Goal: Task Accomplishment & Management: Complete application form

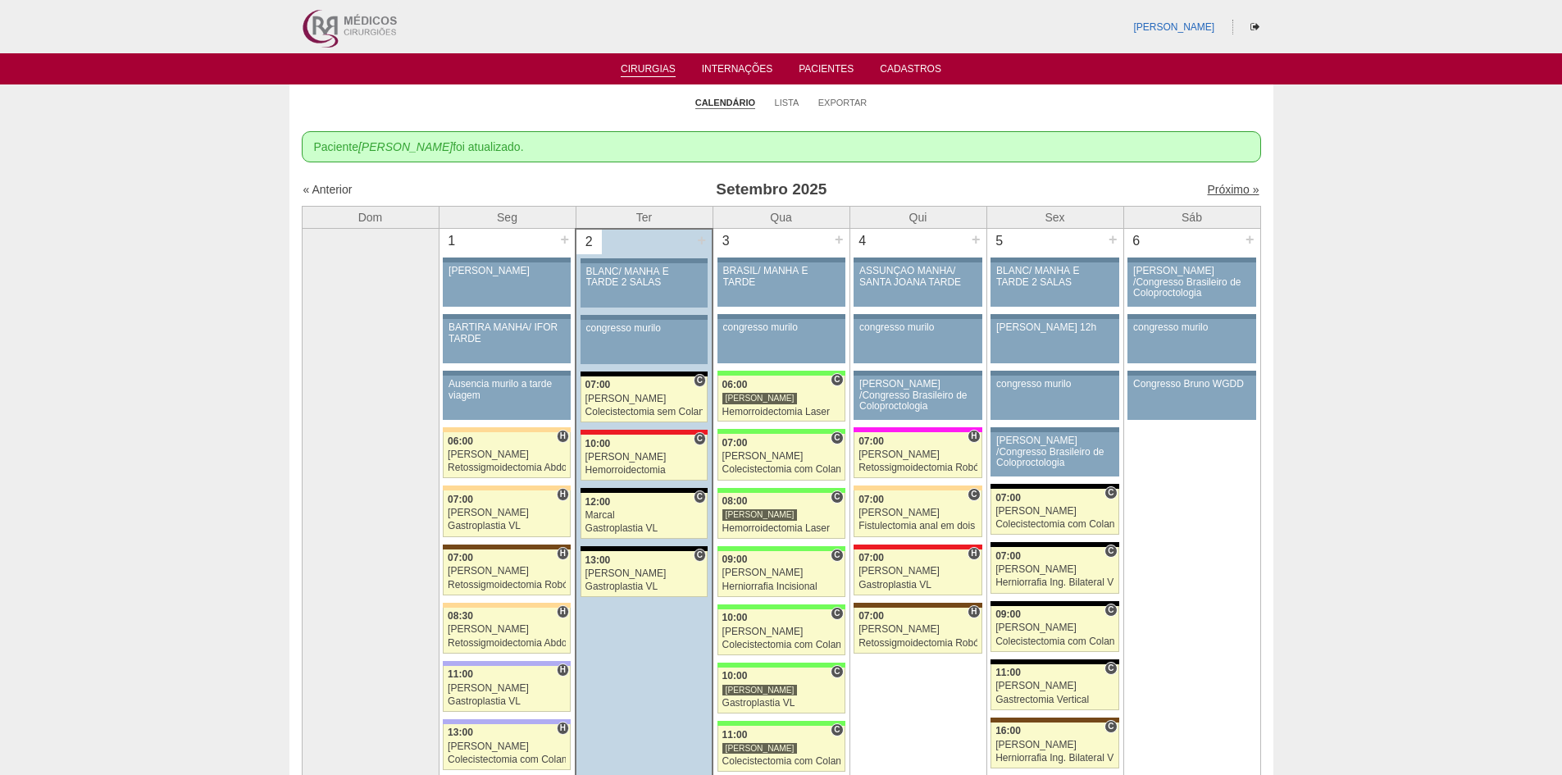
click at [1222, 189] on link "Próximo »" at bounding box center [1233, 189] width 52 height 13
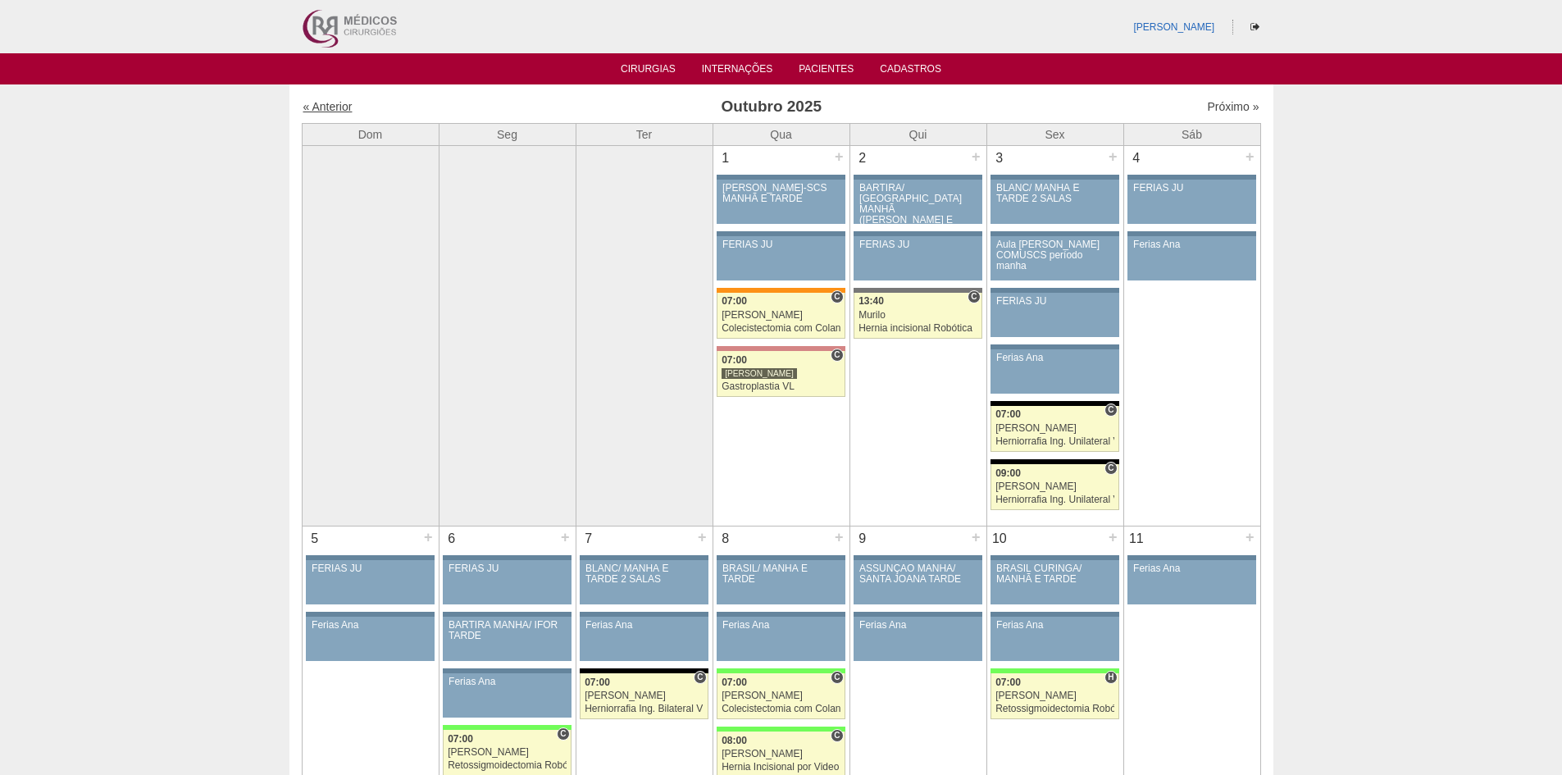
click at [325, 110] on link "« Anterior" at bounding box center [327, 106] width 49 height 13
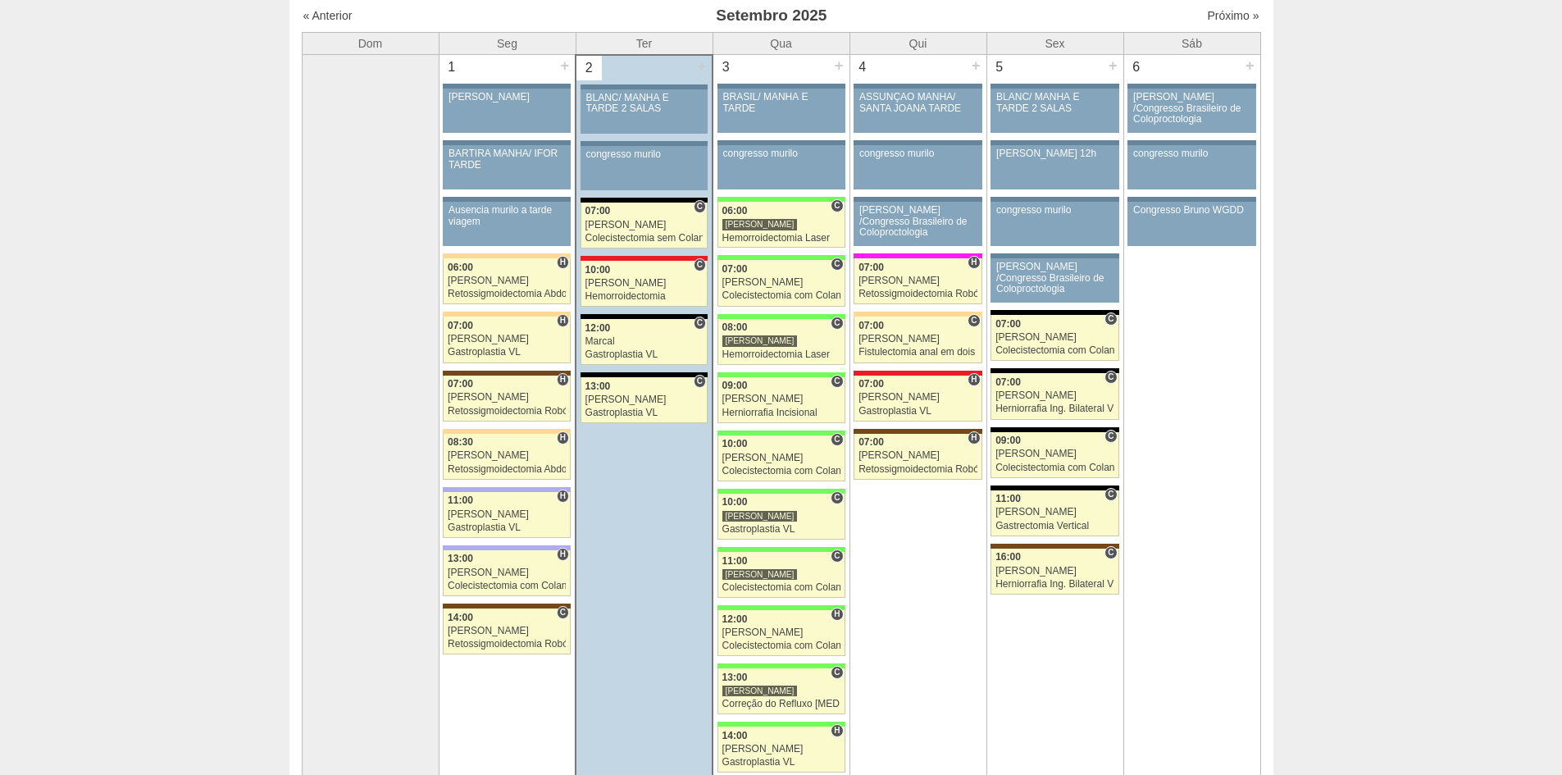
scroll to position [82, 0]
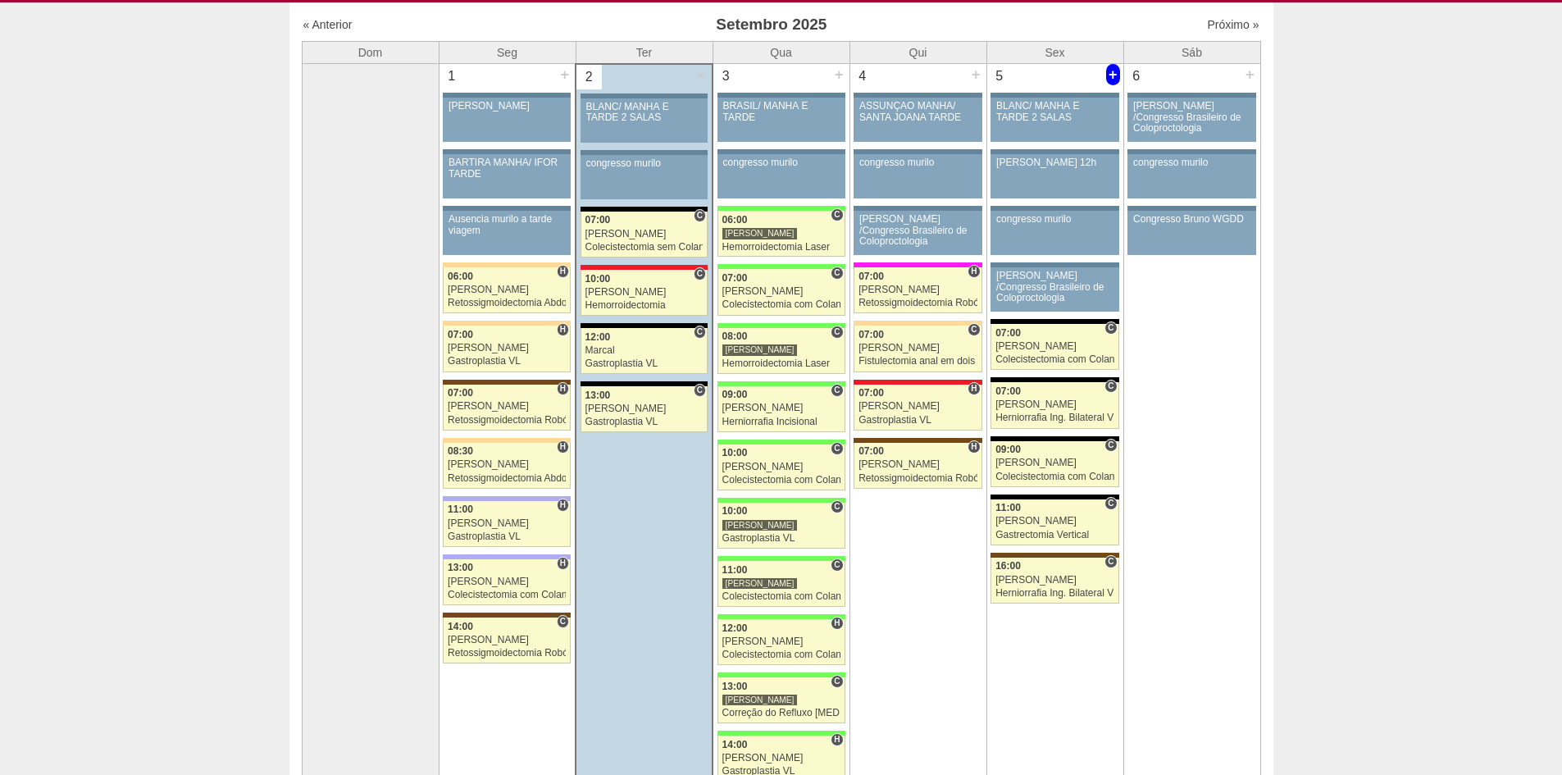
click at [1115, 73] on div "+" at bounding box center [1113, 74] width 14 height 21
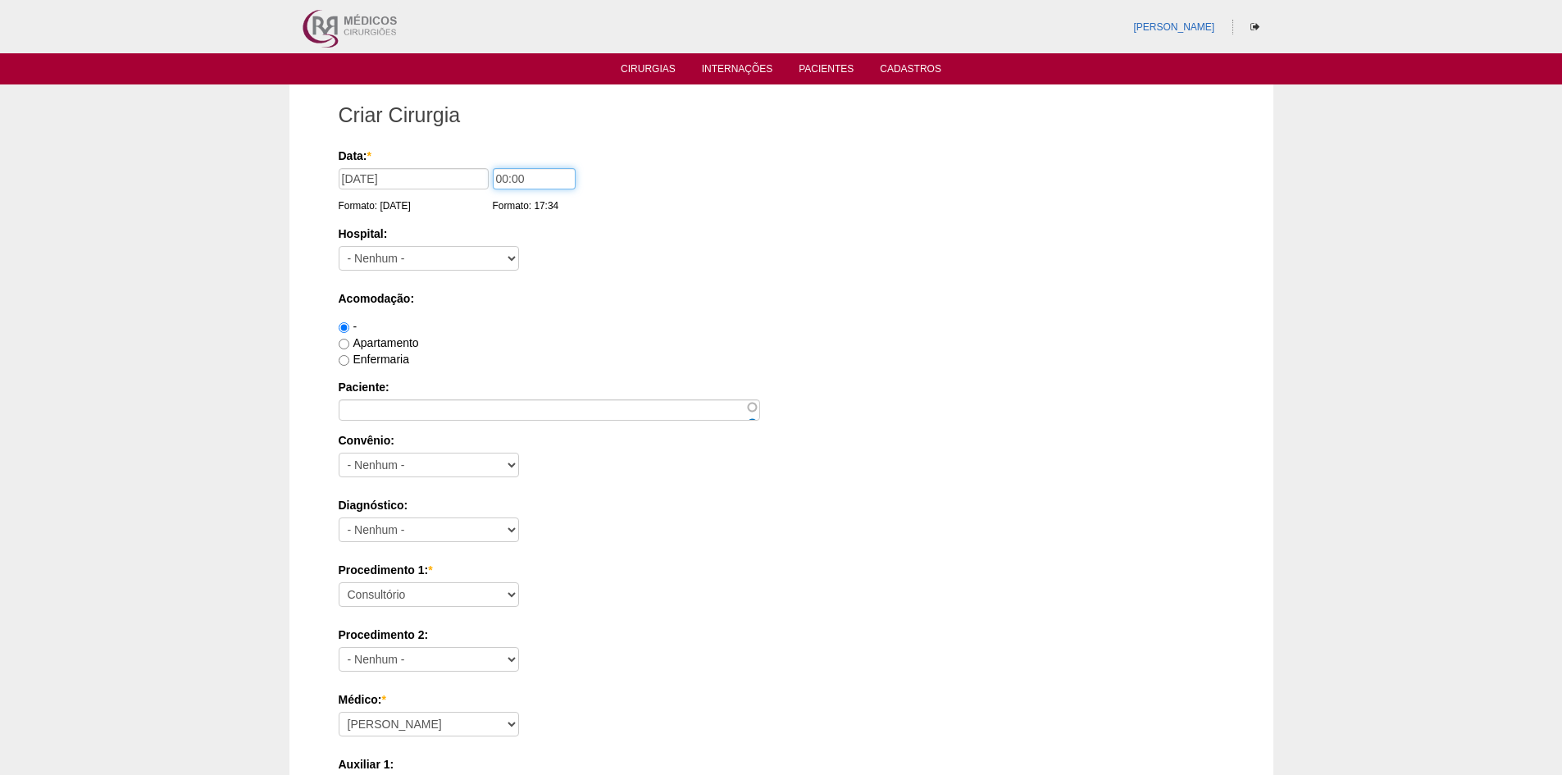
click at [504, 179] on input "00:00" at bounding box center [534, 178] width 83 height 21
type input "09:00"
click at [435, 262] on select "- Nenhum - 9 de Julho Albert Einstein Alvorada América Assunção Bartira Benefic…" at bounding box center [429, 258] width 180 height 25
select select "67"
click at [339, 246] on select "- Nenhum - 9 de Julho Albert Einstein Alvorada América Assunção Bartira Benefic…" at bounding box center [429, 258] width 180 height 25
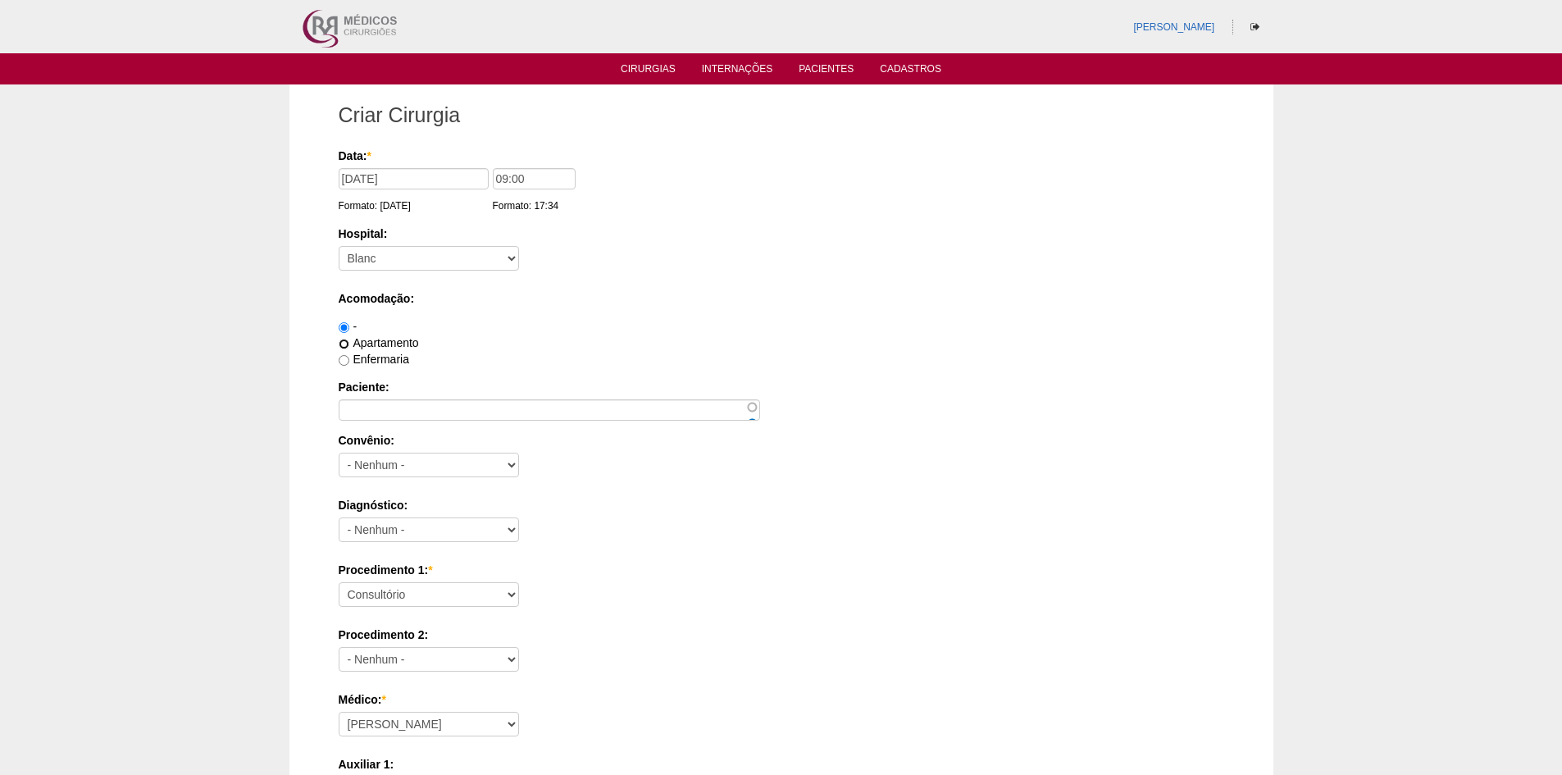
click at [341, 345] on input "Apartamento" at bounding box center [344, 344] width 11 height 11
radio input "true"
click at [369, 409] on input "Paciente:" at bounding box center [549, 409] width 421 height 21
paste input "[PERSON_NAME]"
type input "[PERSON_NAME]"
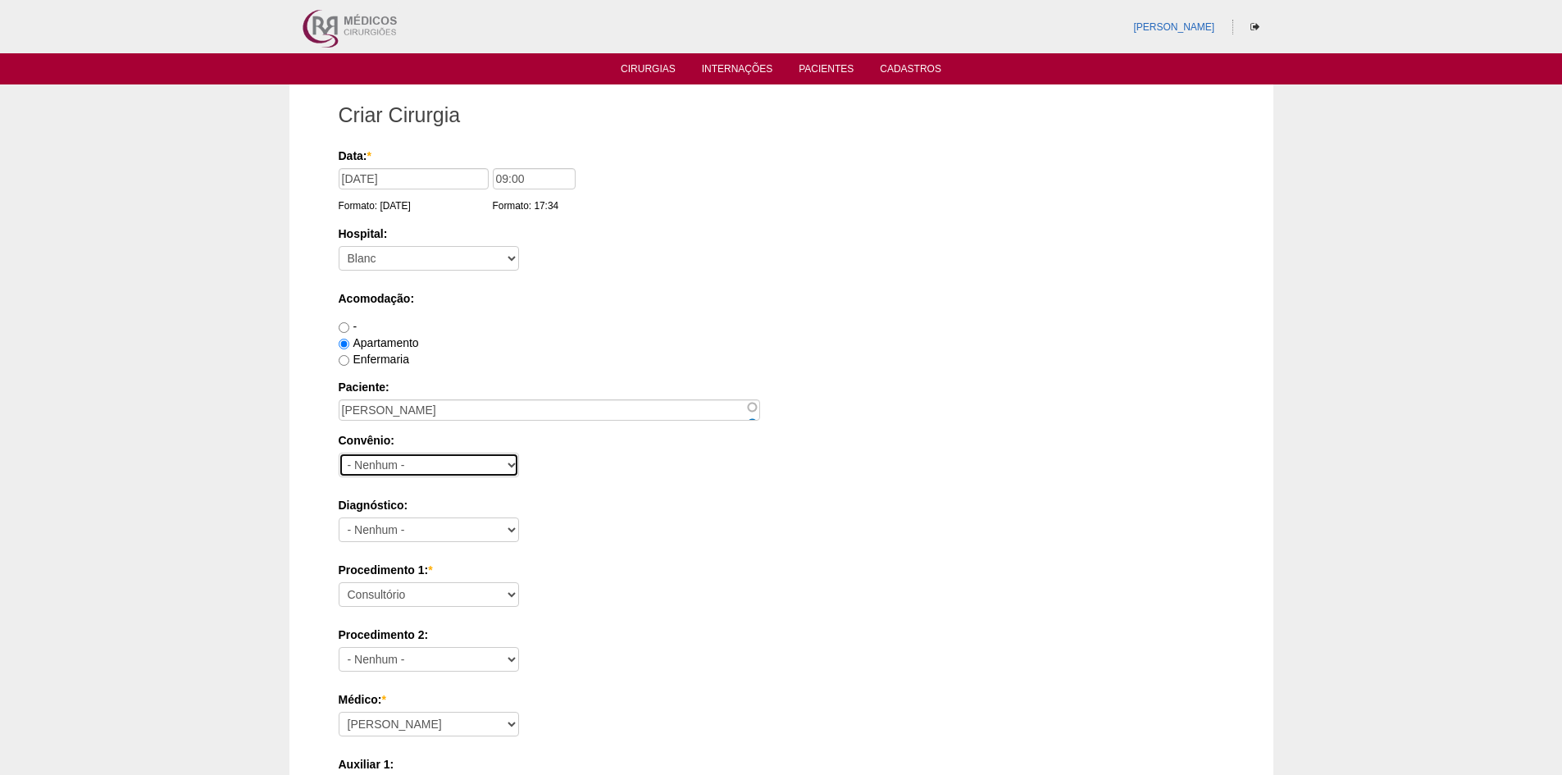
click at [436, 461] on select "- Nenhum - Abet Afresp Allianz Amil Blue Life Caasp Cabesp Caixa de Pensões Car…" at bounding box center [429, 465] width 180 height 25
select select "8907"
click at [339, 453] on select "- Nenhum - Abet Afresp Allianz Amil Blue Life Caasp Cabesp Caixa de Pensões Car…" at bounding box center [429, 465] width 180 height 25
click at [405, 532] on select "- Nenhum - Abdome Agudo Abscesso Hepático Abscesso Perianal Abscesso Peritoneal…" at bounding box center [429, 529] width 180 height 25
select select "12"
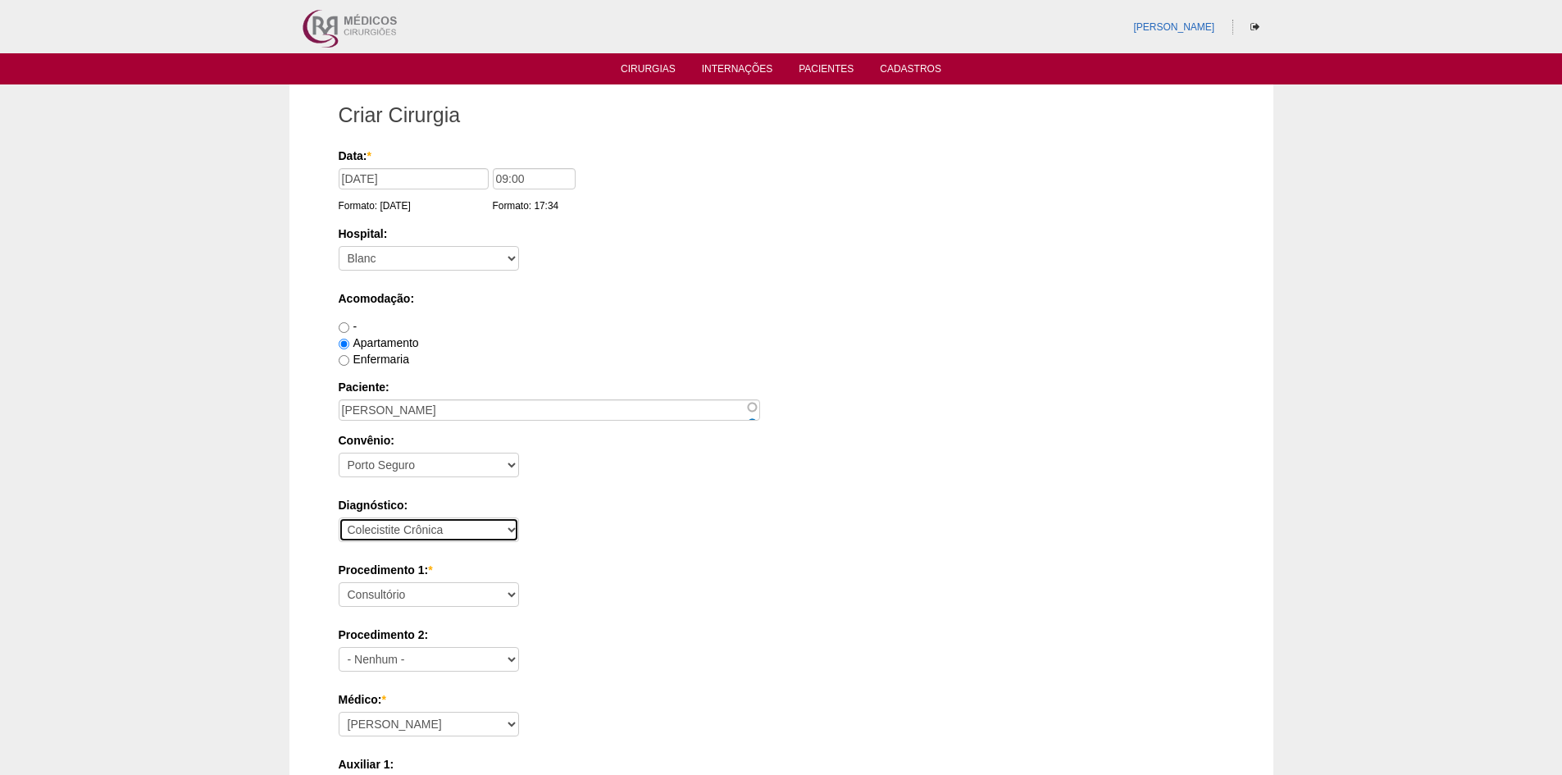
click at [339, 517] on select "- Nenhum - Abdome Agudo Abscesso Hepático Abscesso Perianal Abscesso Peritoneal…" at bounding box center [429, 529] width 180 height 25
click at [428, 596] on select "Consultório Abscesso Hepático - Drenagem Abscesso perianal Amputação Abdômino P…" at bounding box center [429, 594] width 180 height 25
select select "3735"
click at [339, 582] on select "Consultório Abscesso Hepático - Drenagem Abscesso perianal Amputação Abdômino P…" at bounding box center [429, 594] width 180 height 25
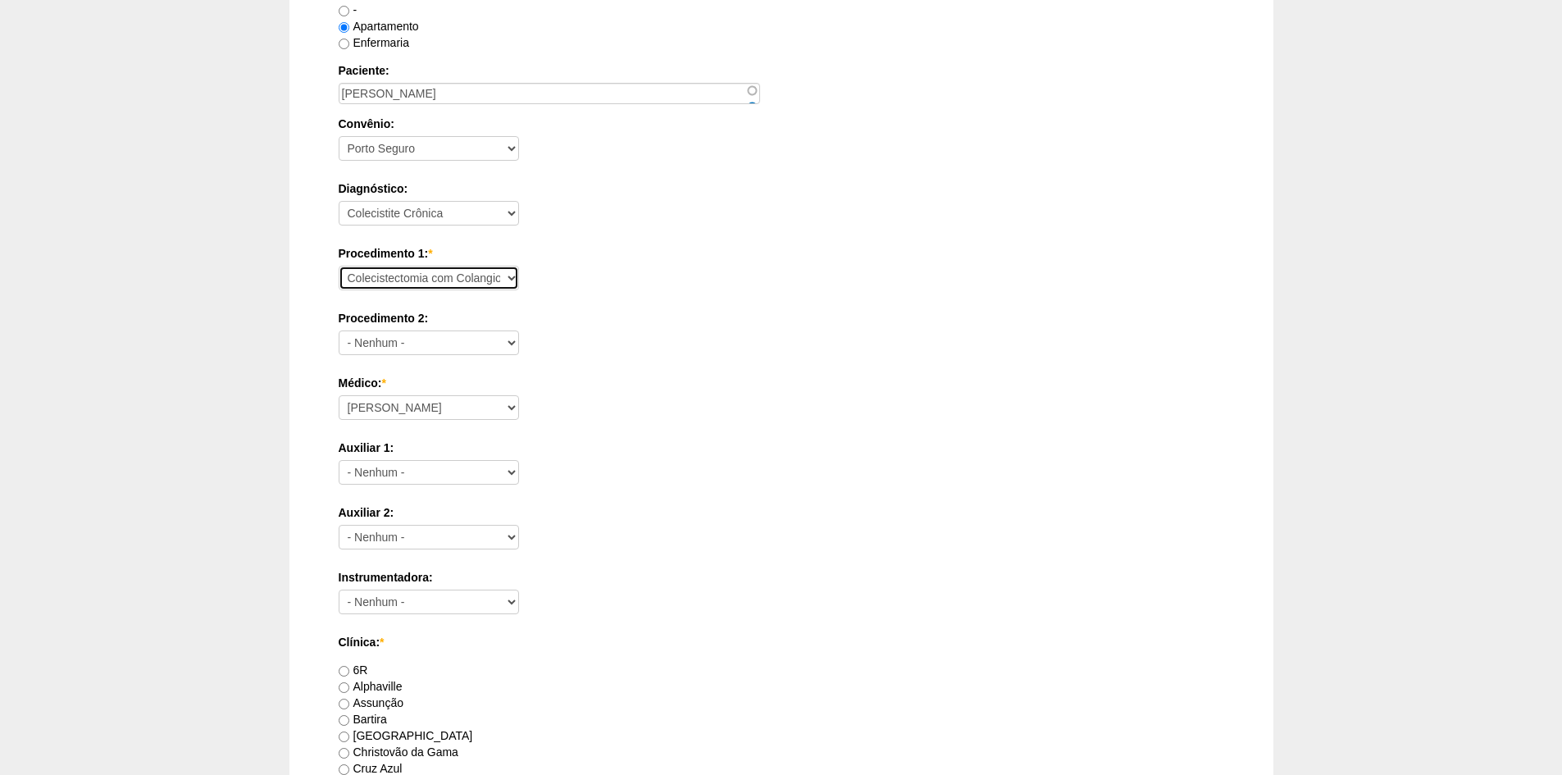
scroll to position [492, 0]
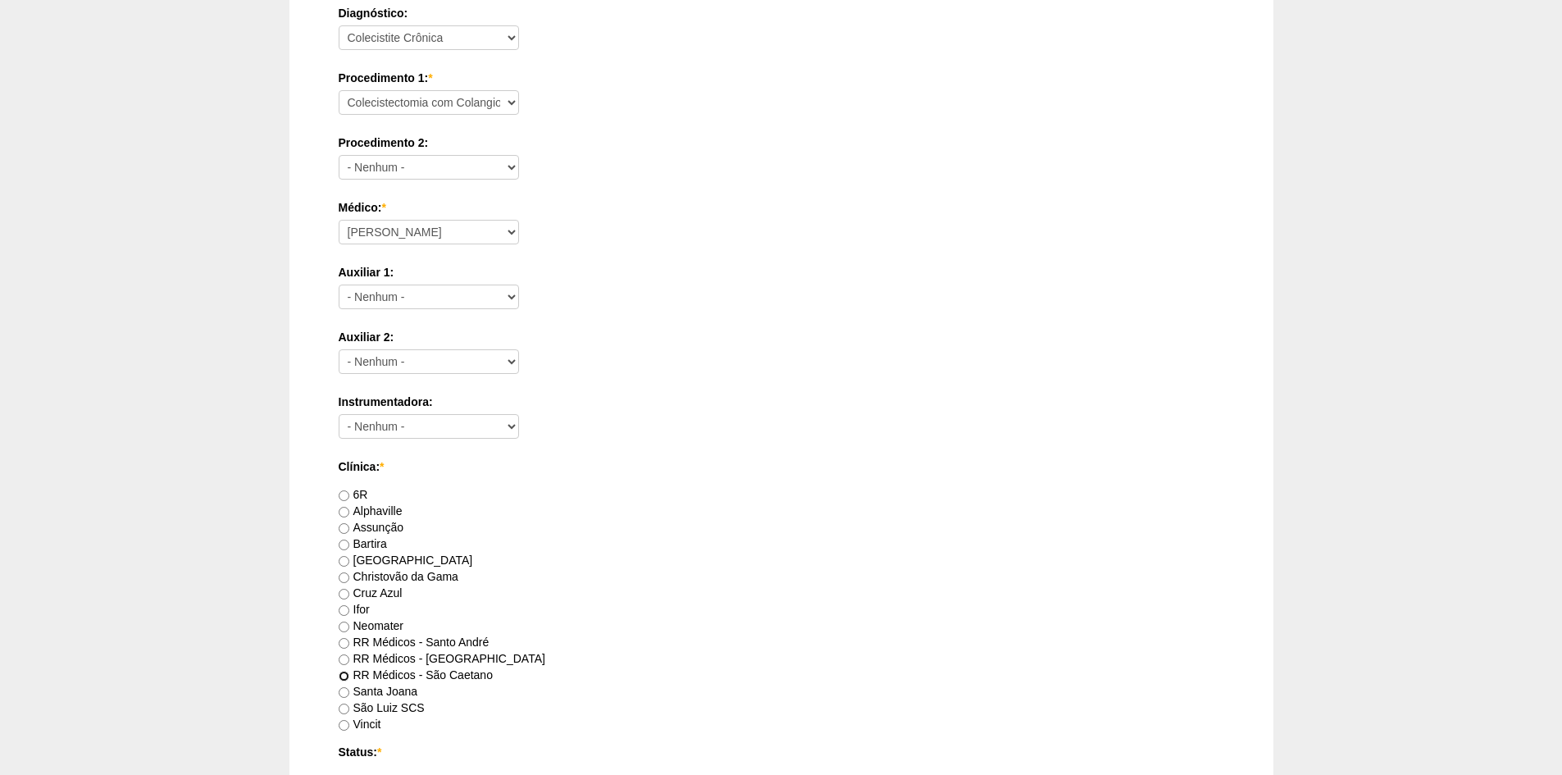
click at [345, 672] on input "RR Médicos - São Caetano" at bounding box center [344, 676] width 11 height 11
radio input "true"
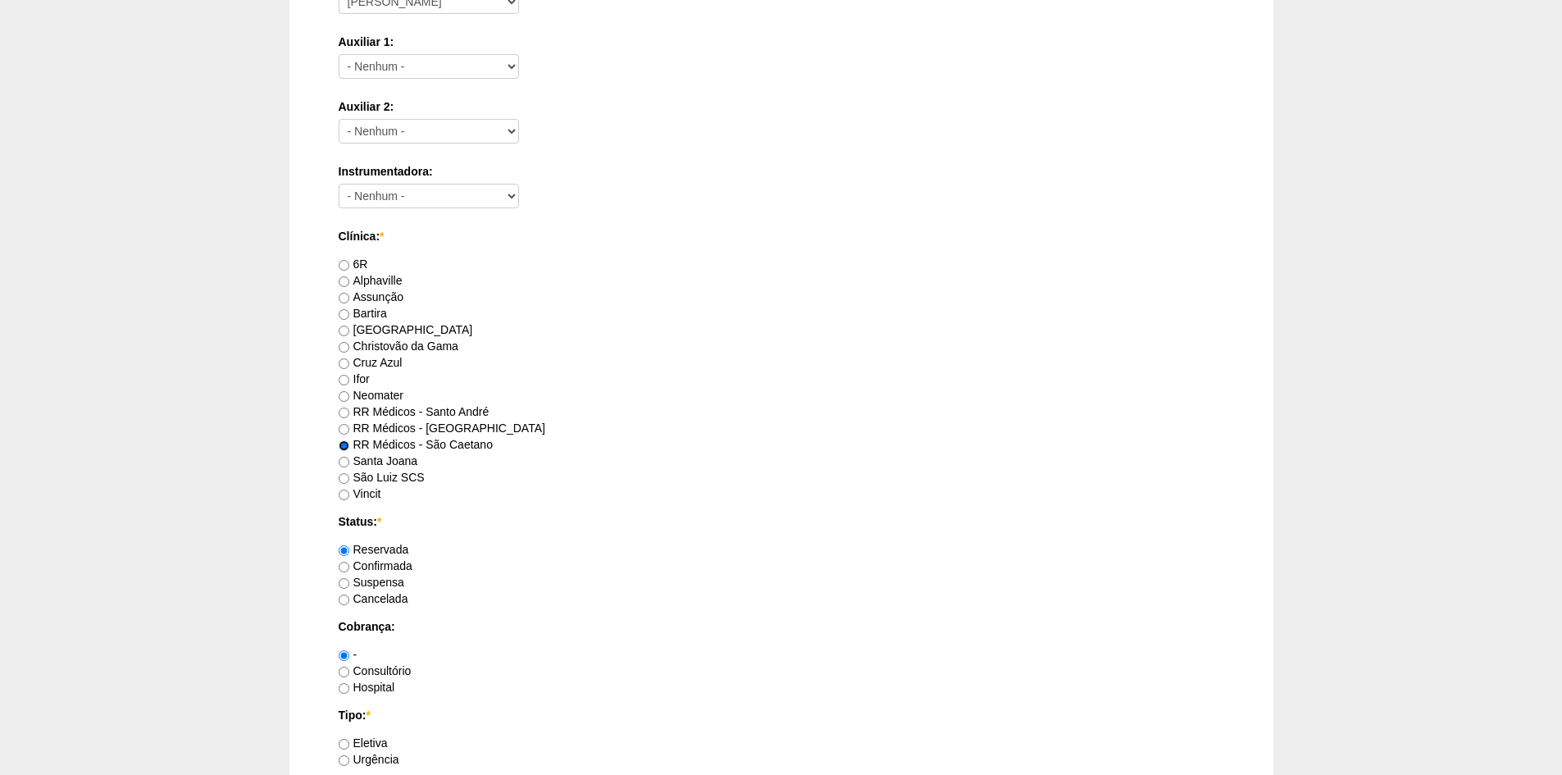
scroll to position [738, 0]
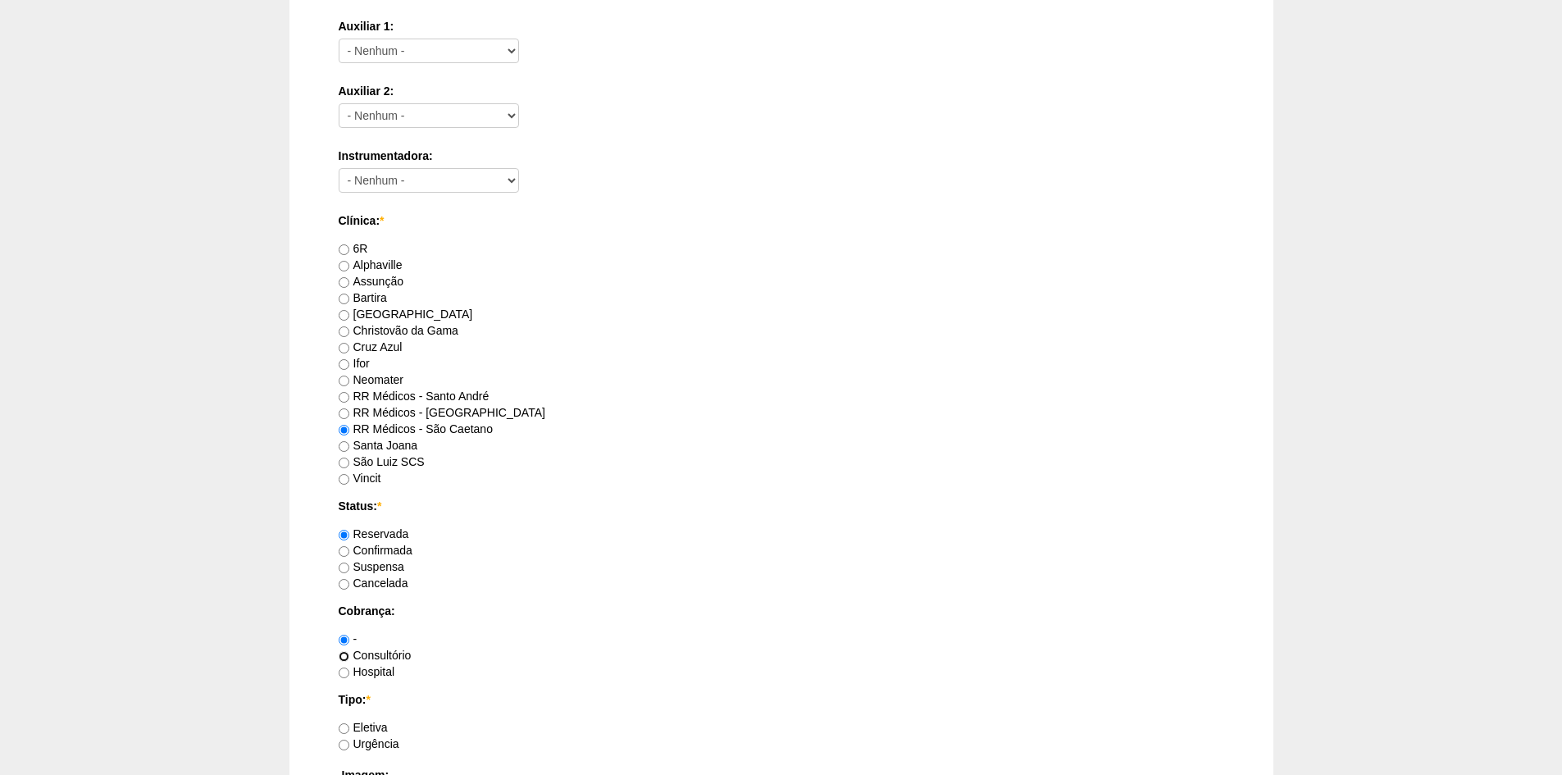
click at [346, 652] on input "Consultório" at bounding box center [344, 656] width 11 height 11
radio input "true"
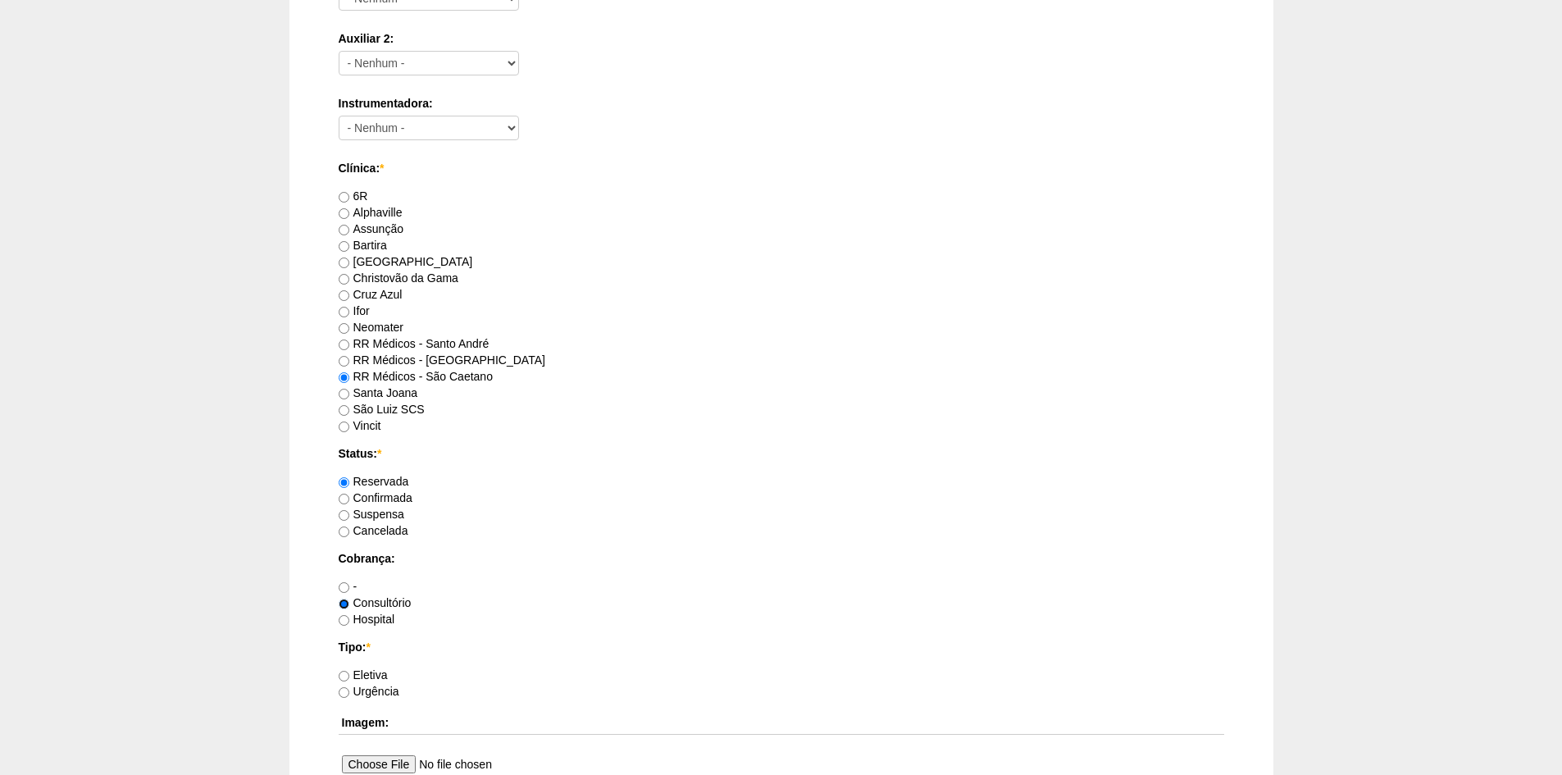
scroll to position [820, 0]
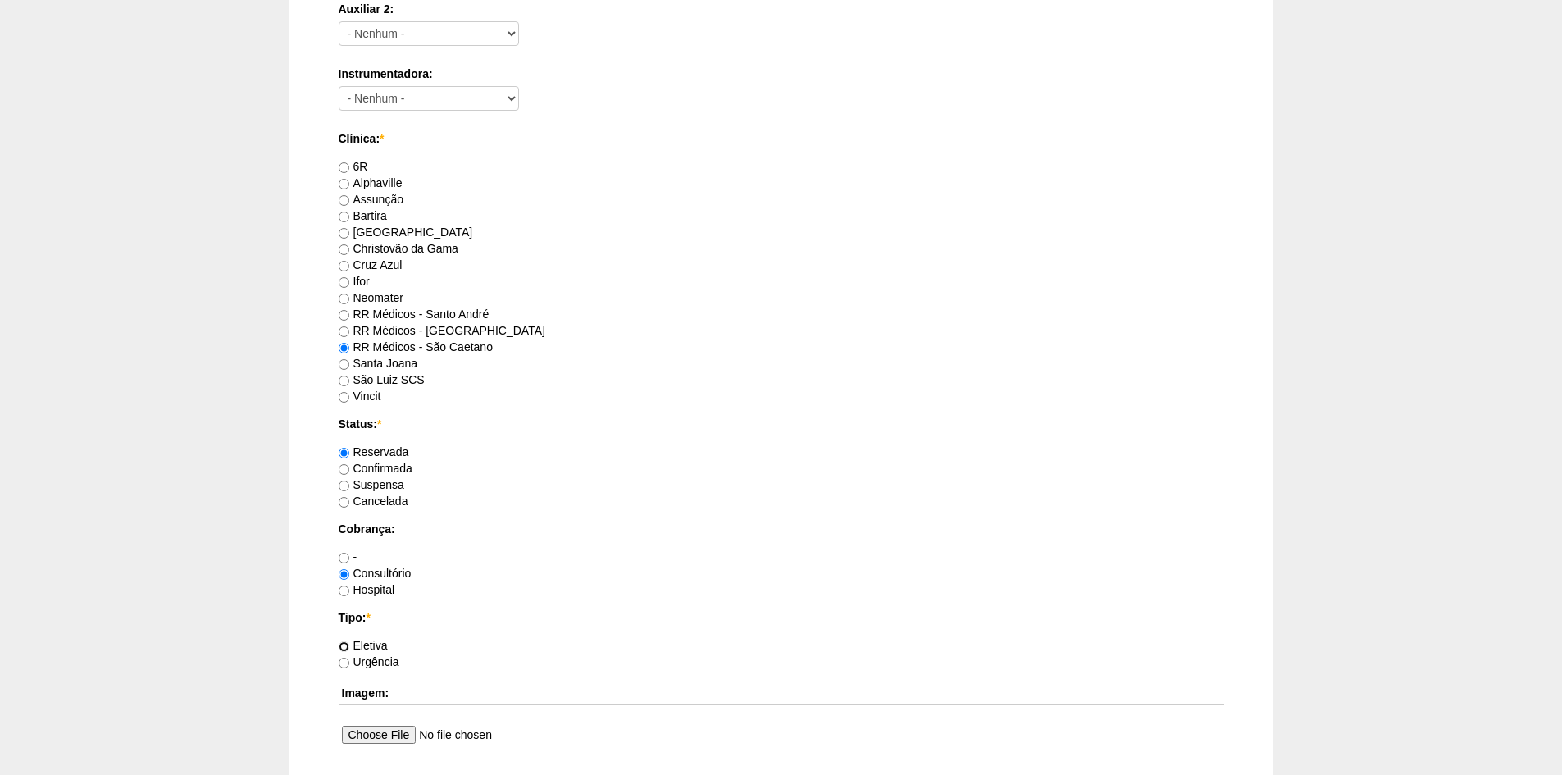
click at [342, 646] on input "Eletiva" at bounding box center [344, 646] width 11 height 11
radio input "true"
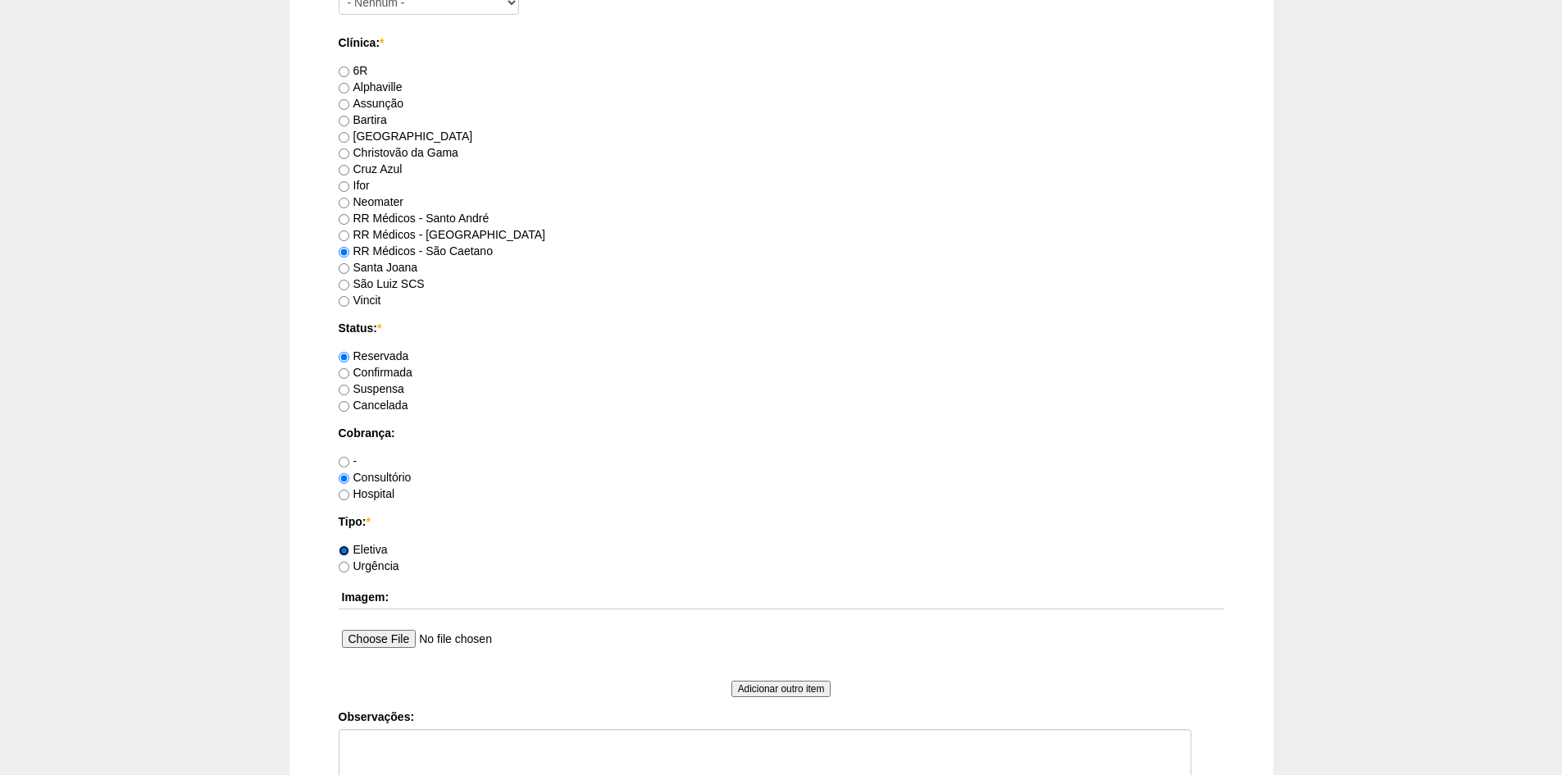
scroll to position [1066, 0]
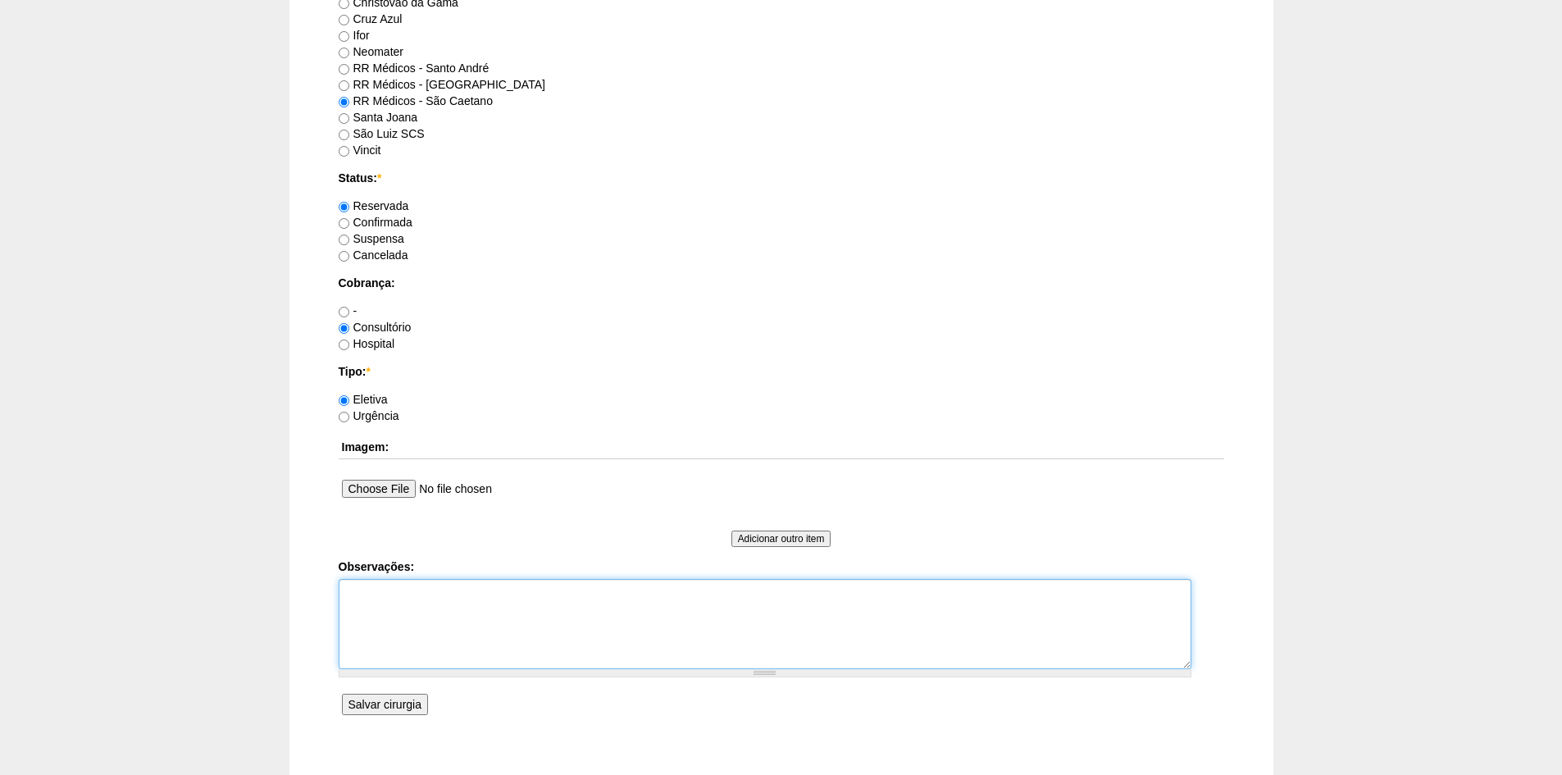
click at [377, 599] on textarea "Observações:" at bounding box center [765, 624] width 853 height 90
type textarea "M"
type textarea "Aviso feito digital"
click at [368, 699] on input "Salvar cirurgia" at bounding box center [385, 704] width 86 height 21
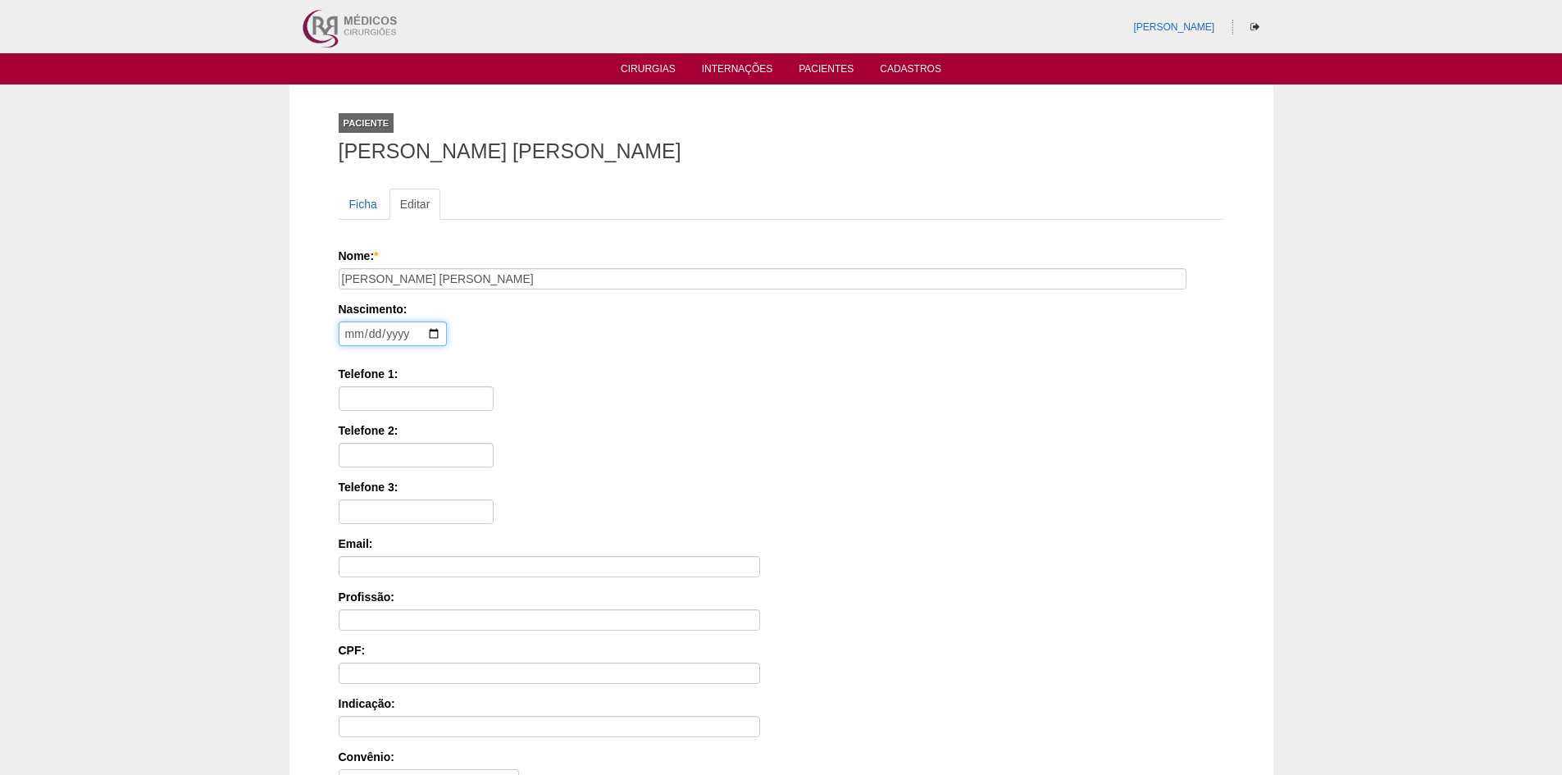
click at [350, 329] on input "date" at bounding box center [393, 333] width 108 height 25
type input "[DATE]"
click at [359, 400] on input "Telefone 1:" at bounding box center [416, 398] width 155 height 25
paste input "94065-7319"
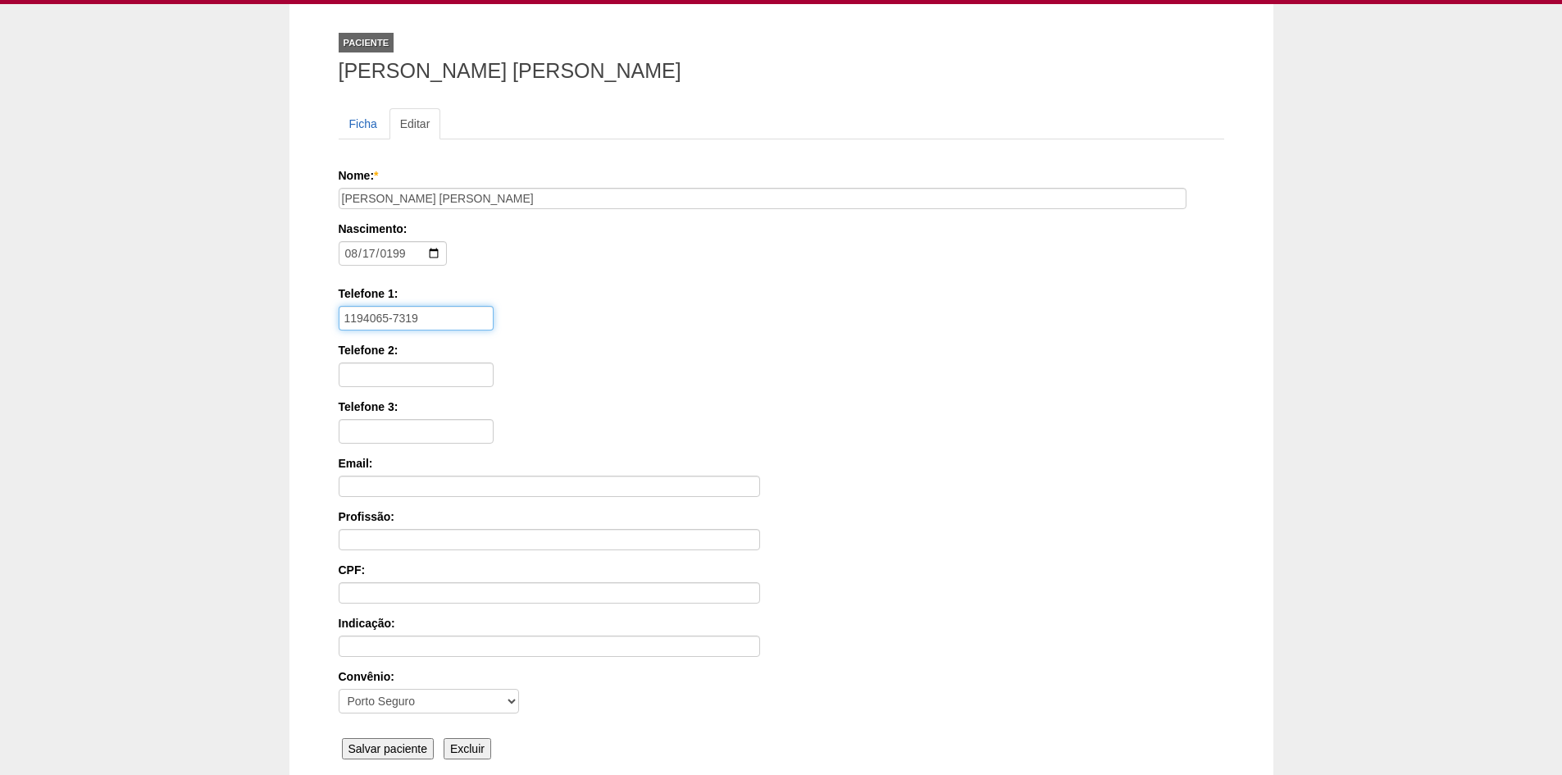
scroll to position [226, 0]
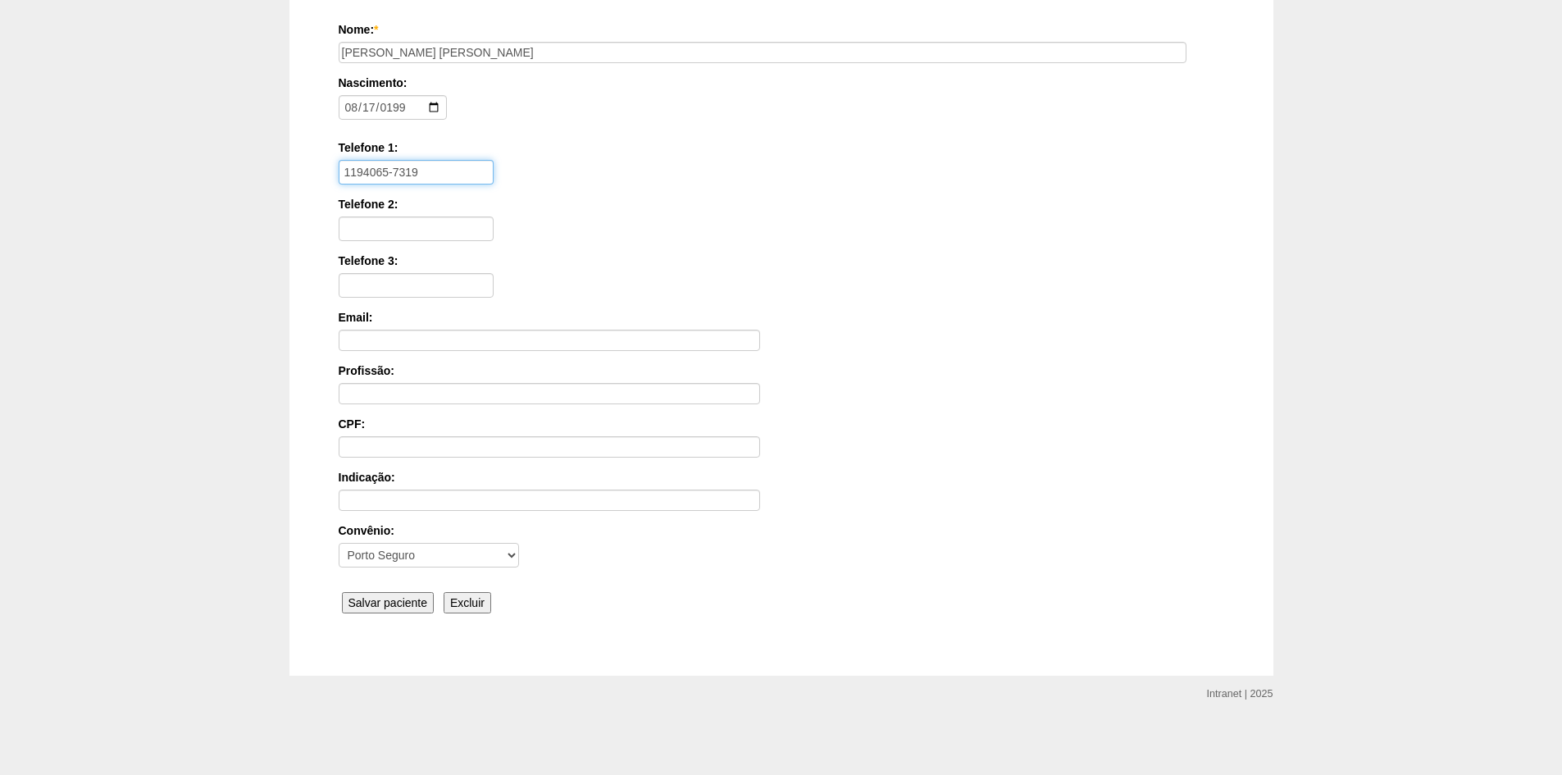
type input "1194065-7319"
click at [398, 598] on input "Salvar paciente" at bounding box center [388, 602] width 93 height 21
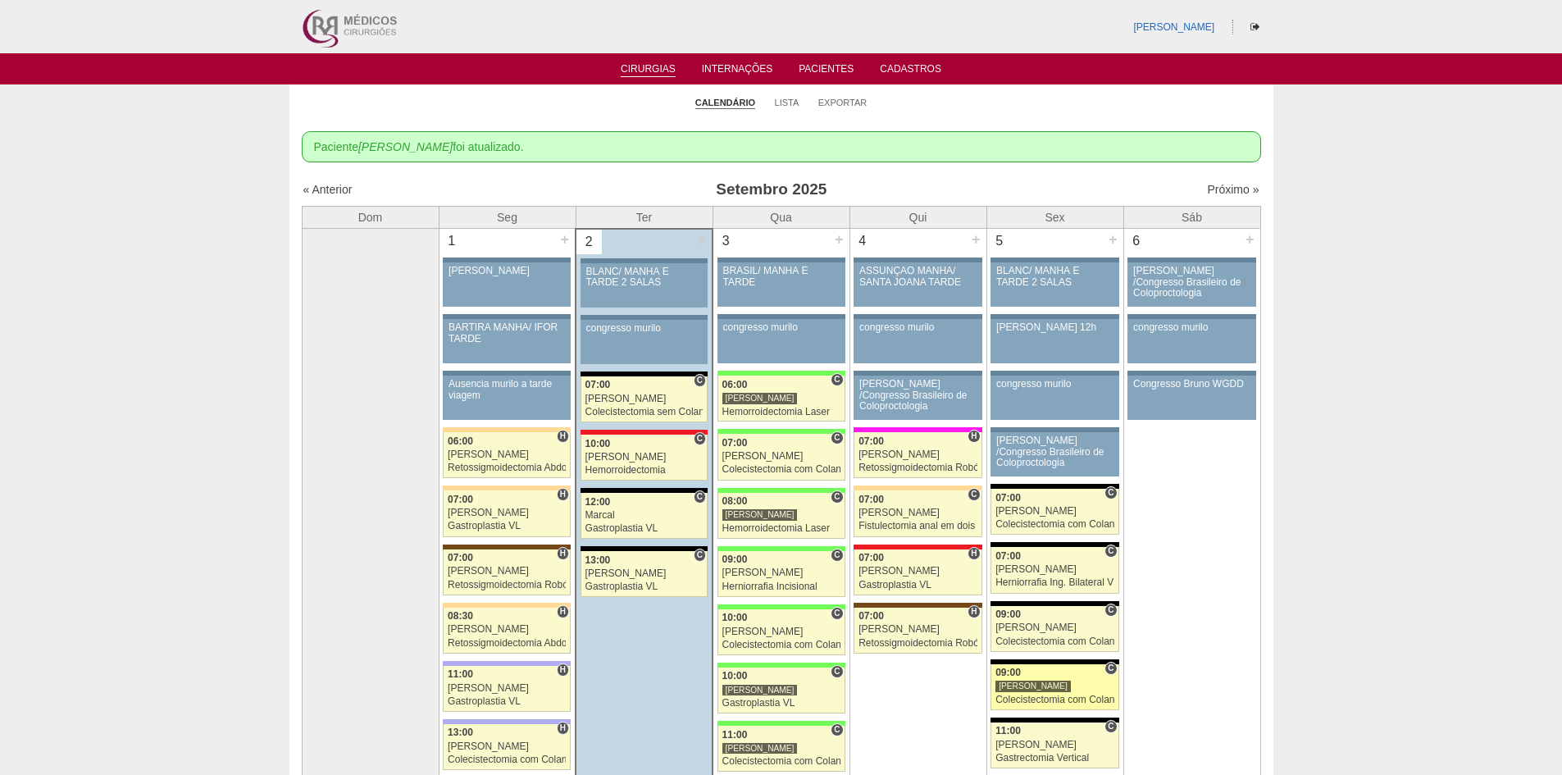
click at [1029, 696] on div "Colecistectomia com Colangiografia VL" at bounding box center [1054, 699] width 119 height 11
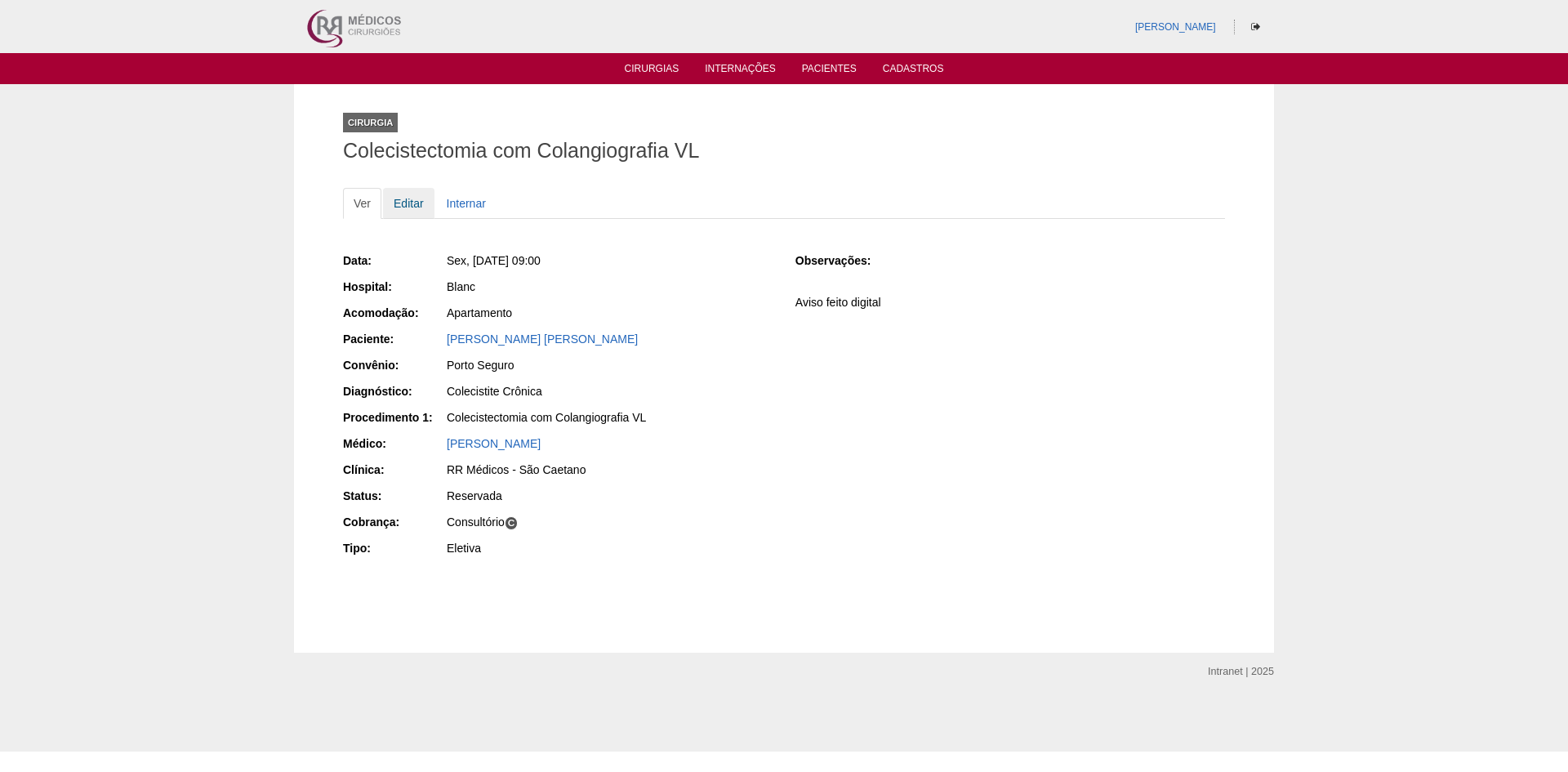
click at [414, 206] on link "Editar" at bounding box center [409, 203] width 52 height 31
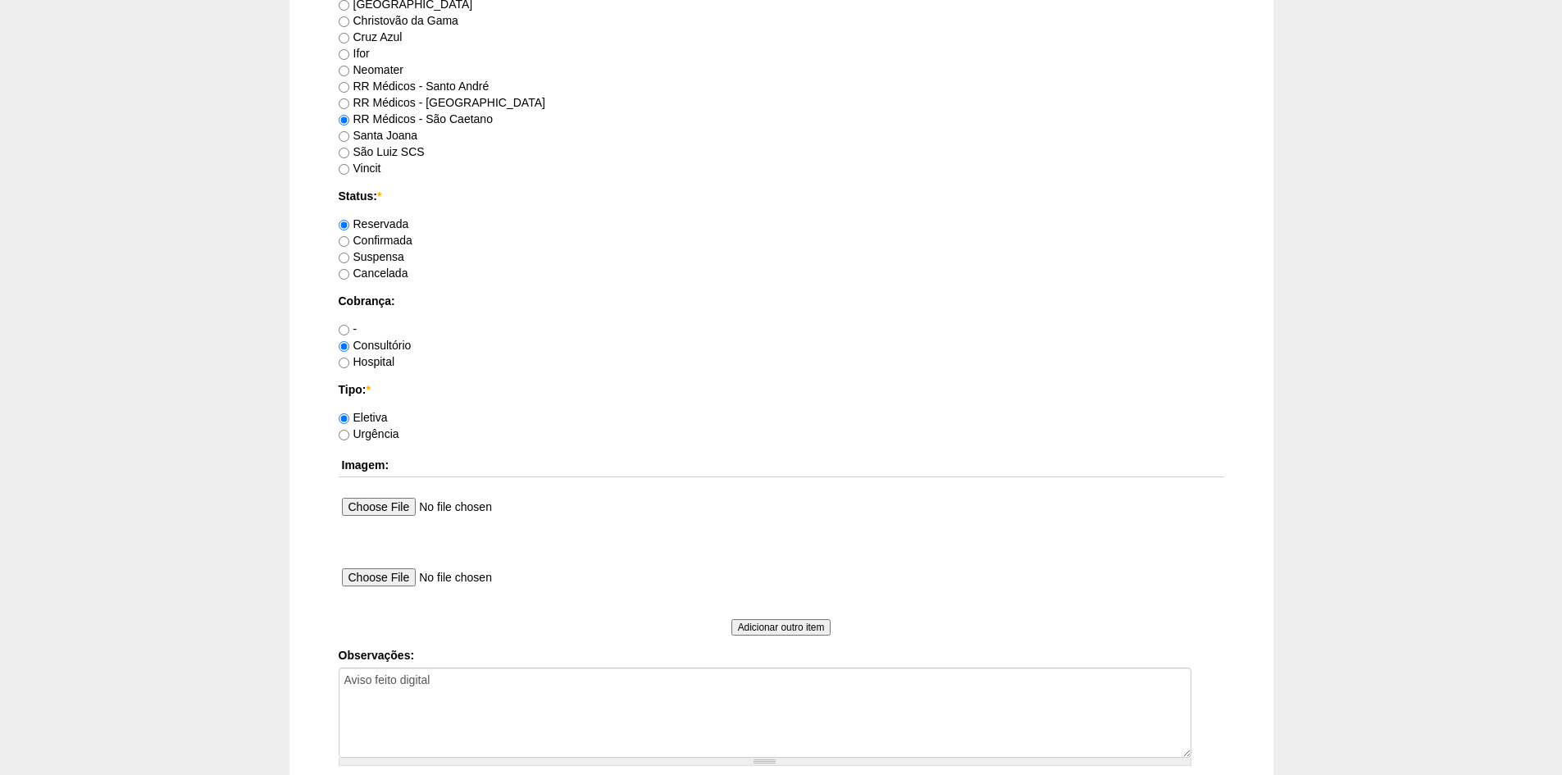
scroll to position [1312, 0]
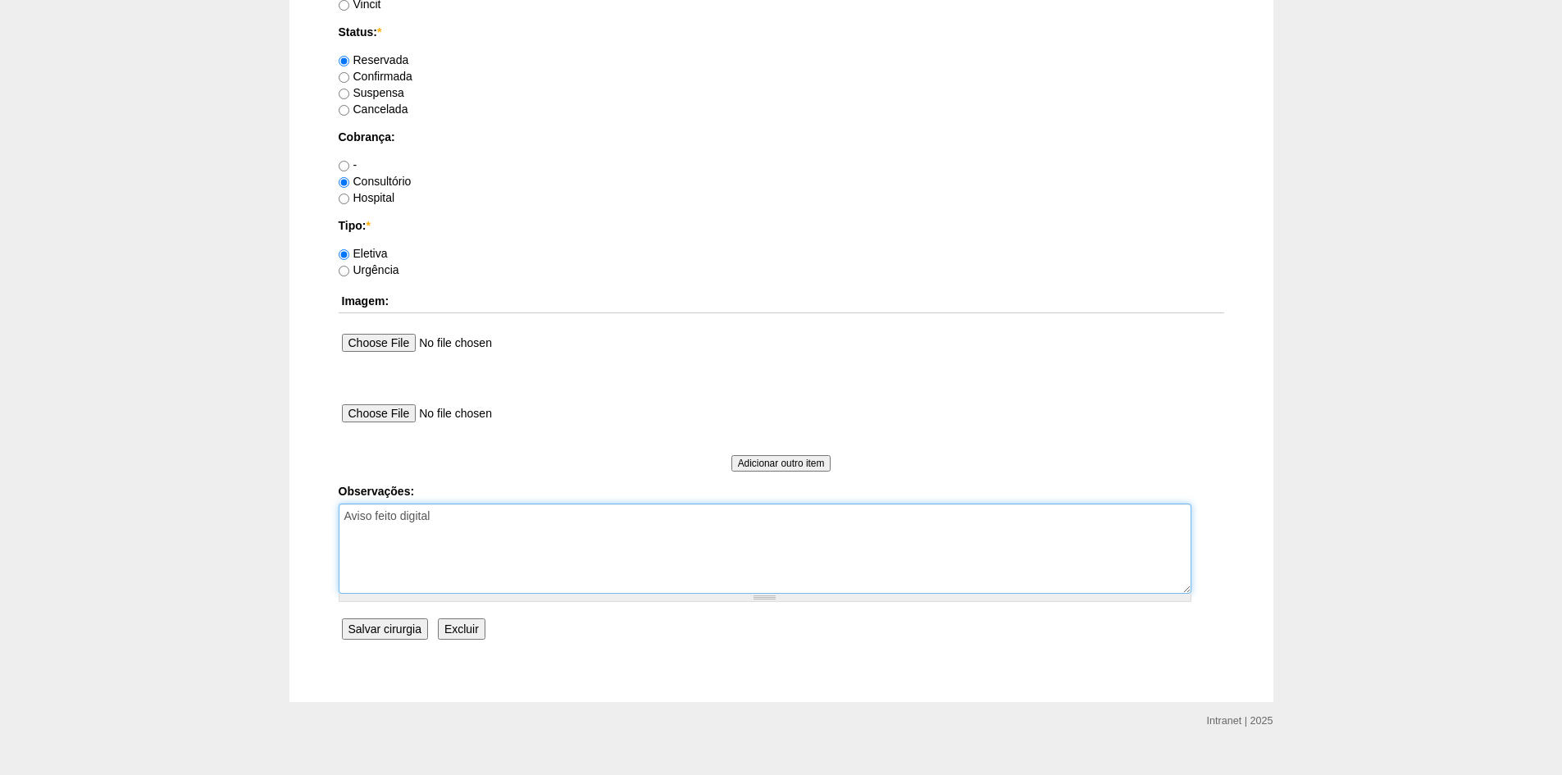
click at [474, 520] on textarea "Aviso feito digital" at bounding box center [765, 548] width 853 height 90
click at [397, 532] on textarea "Aviso feito digital" at bounding box center [765, 548] width 853 height 90
type textarea "Aviso feito digital [PERSON_NAME]"
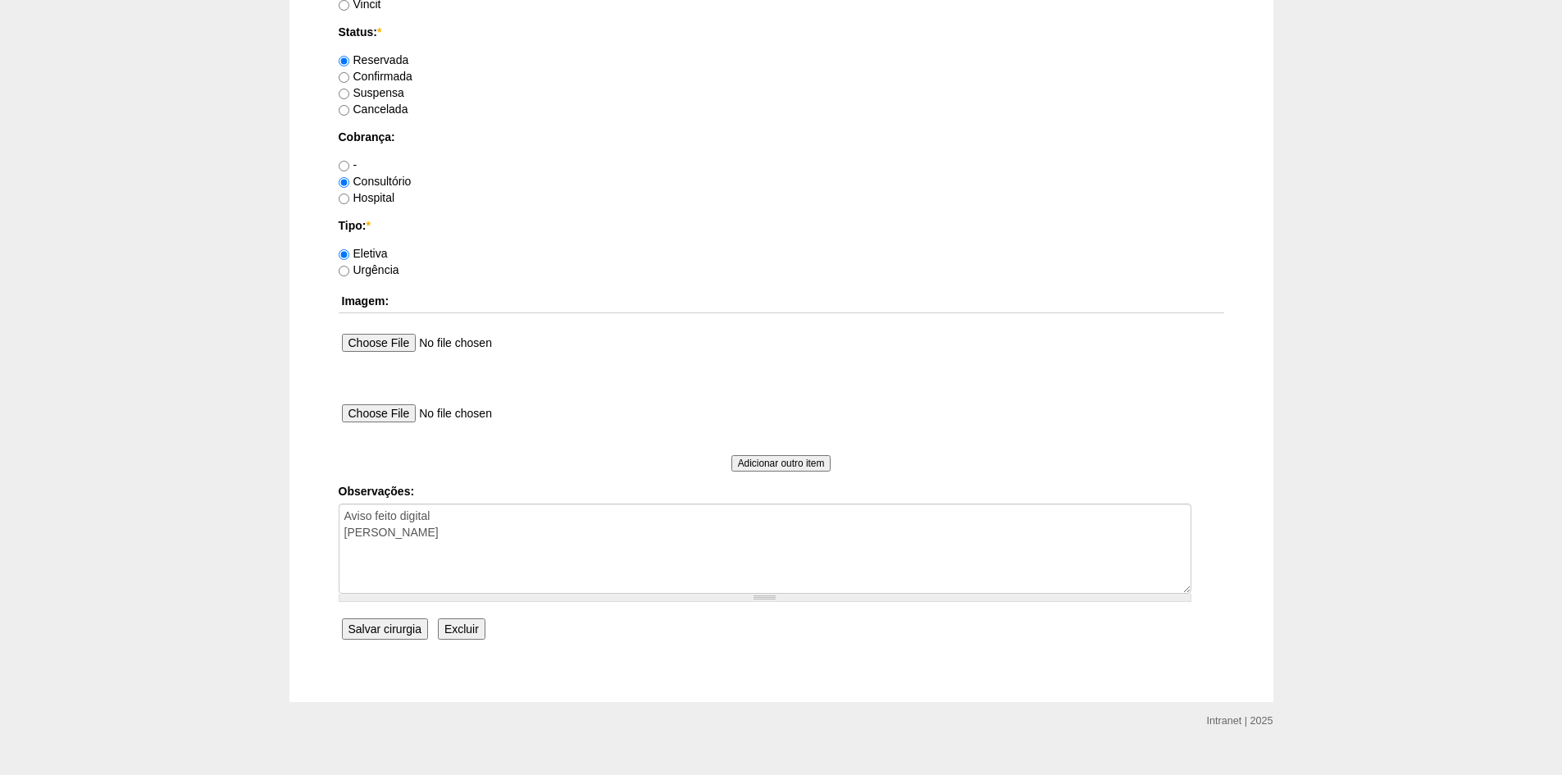
click at [385, 626] on input "Salvar cirurgia" at bounding box center [385, 628] width 86 height 21
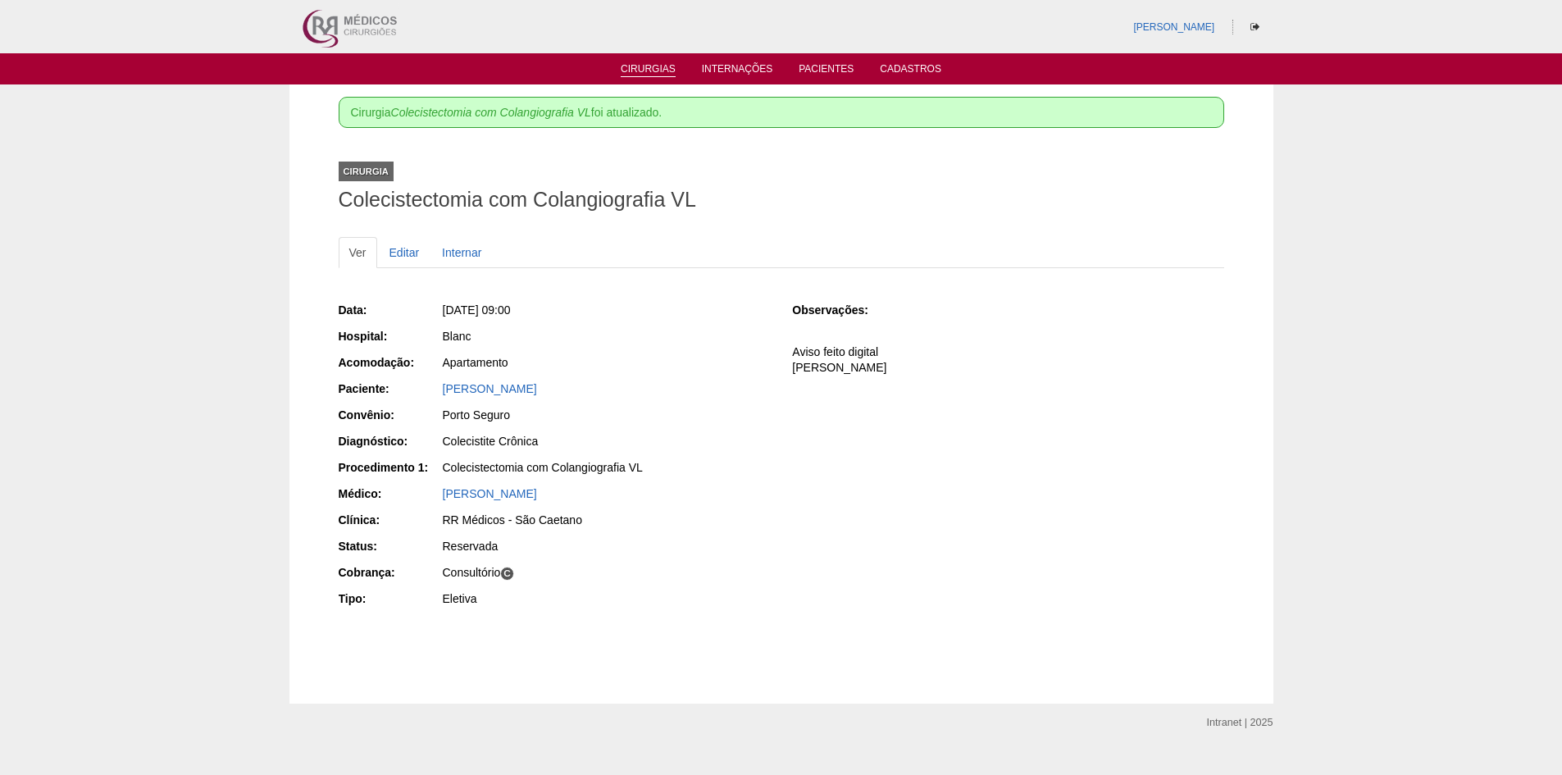
click at [640, 66] on link "Cirurgias" at bounding box center [648, 70] width 55 height 14
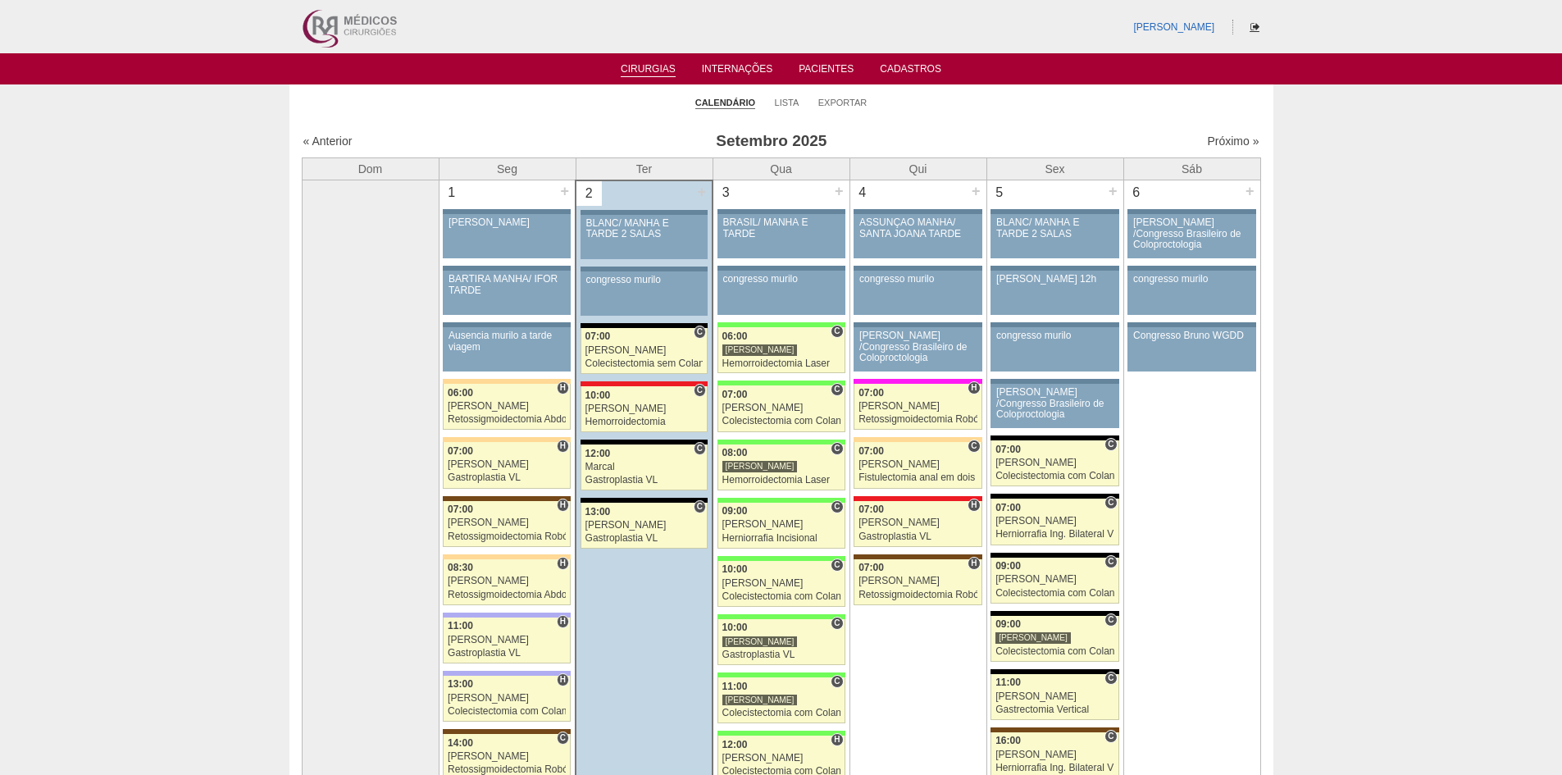
click at [1254, 28] on icon at bounding box center [1254, 27] width 9 height 10
